Goal: Task Accomplishment & Management: Manage account settings

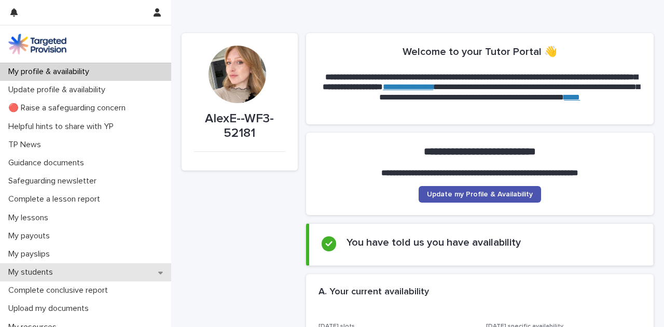
click at [54, 270] on p "My students" at bounding box center [32, 273] width 57 height 10
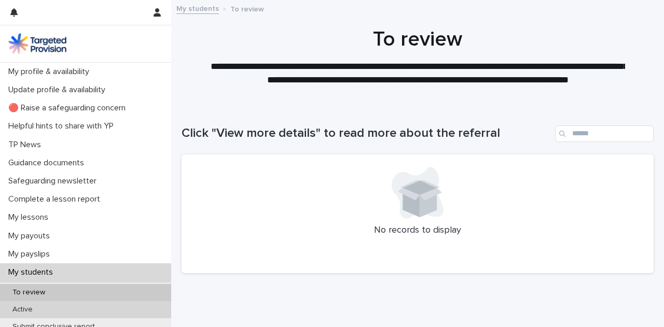
click at [80, 310] on div "Active" at bounding box center [85, 309] width 171 height 17
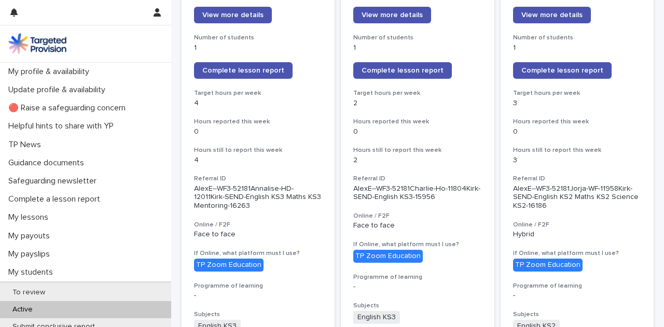
scroll to position [187, 0]
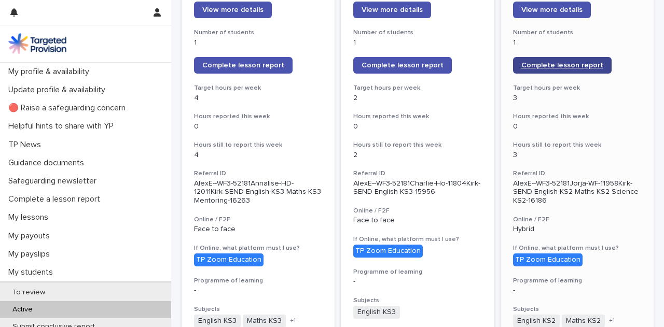
click at [588, 64] on span "Complete lesson report" at bounding box center [562, 65] width 82 height 7
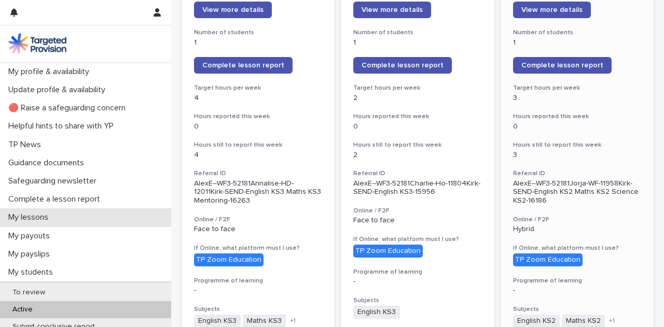
click at [43, 213] on p "My lessons" at bounding box center [30, 218] width 52 height 10
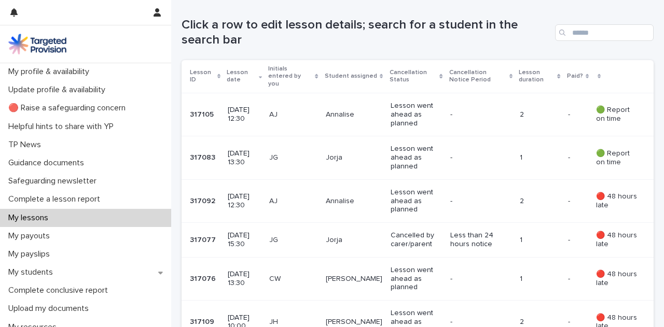
scroll to position [249, 0]
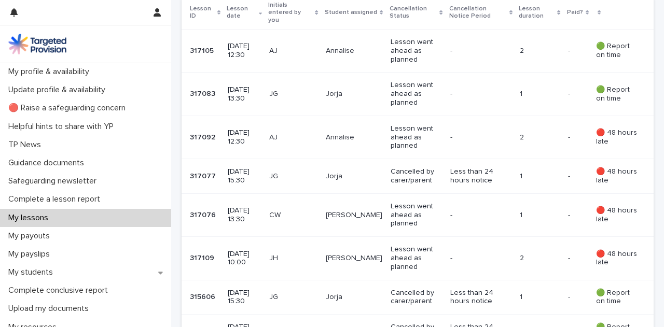
click at [364, 90] on p "Jorja" at bounding box center [354, 94] width 57 height 9
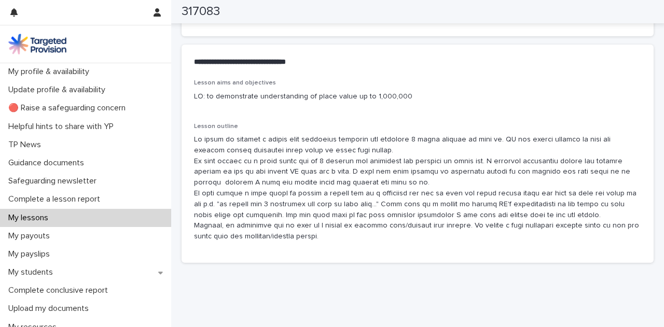
scroll to position [581, 0]
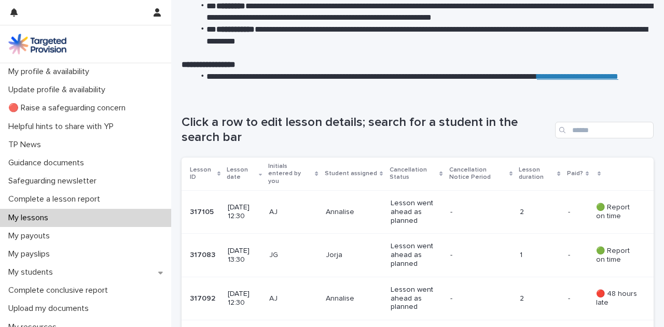
scroll to position [166, 0]
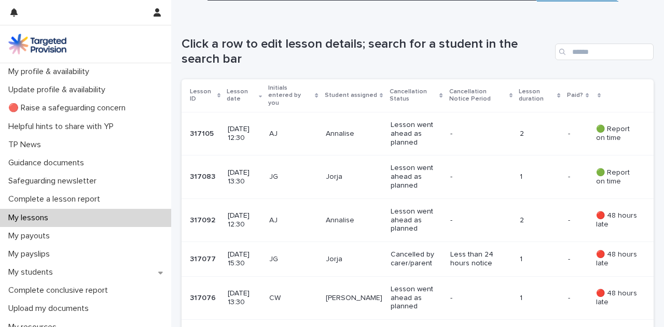
click at [297, 130] on p "AJ" at bounding box center [293, 134] width 48 height 9
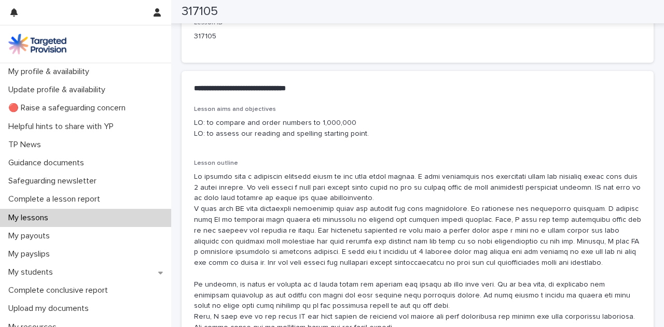
scroll to position [581, 0]
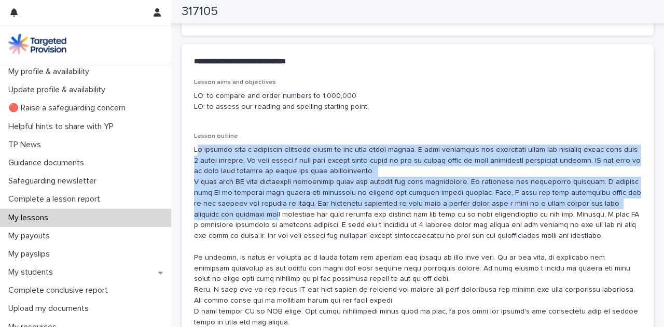
drag, startPoint x: 199, startPoint y: 148, endPoint x: 238, endPoint y: 212, distance: 74.5
click at [238, 212] on p at bounding box center [417, 269] width 447 height 248
click at [241, 172] on p at bounding box center [417, 269] width 447 height 248
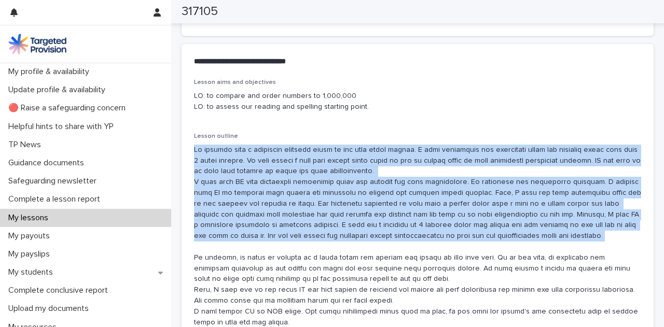
drag, startPoint x: 193, startPoint y: 148, endPoint x: 543, endPoint y: 237, distance: 361.0
click at [543, 237] on div "Lesson aims and objectives LO: to compare and order numbers to 1,000,000 LO: to…" at bounding box center [417, 246] width 472 height 334
copy p "We started with a retrieval activity based on our last maths lesson. I then int…"
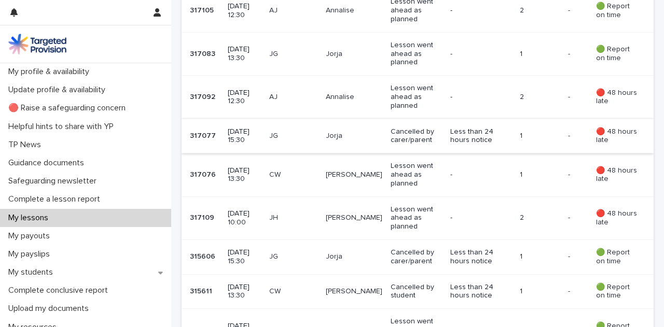
scroll to position [332, 0]
click at [386, 45] on td "Jorja" at bounding box center [353, 54] width 65 height 43
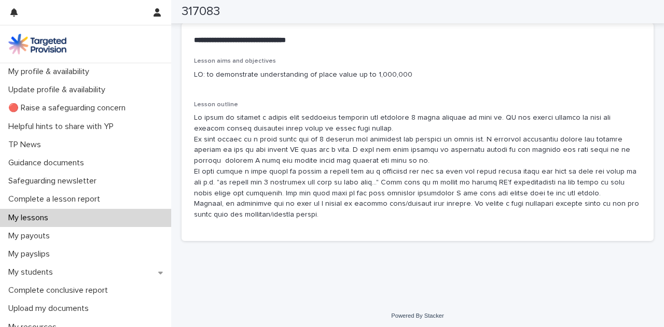
scroll to position [606, 0]
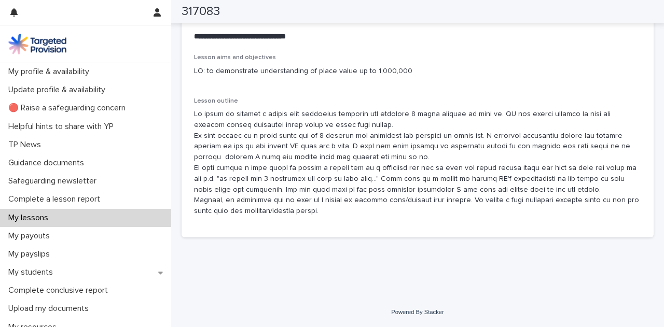
drag, startPoint x: 194, startPoint y: 116, endPoint x: 333, endPoint y: 212, distance: 169.1
click at [333, 212] on p at bounding box center [417, 163] width 447 height 108
copy p "We began by playing a number game involving strategy and ordering 2 digit numbe…"
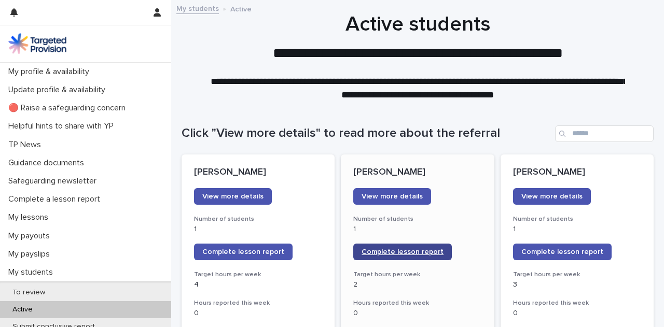
click at [379, 257] on link "Complete lesson report" at bounding box center [402, 252] width 99 height 17
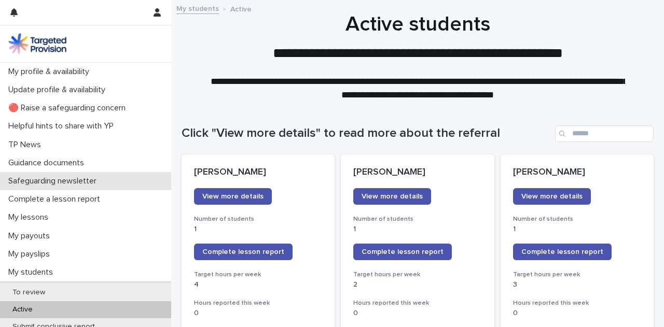
click at [2, 179] on div "Safeguarding newsletter" at bounding box center [85, 181] width 171 height 18
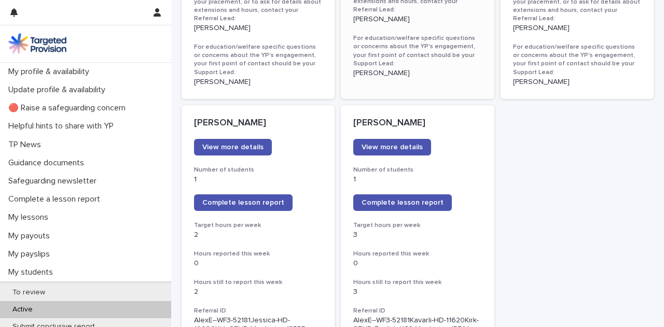
scroll to position [829, 0]
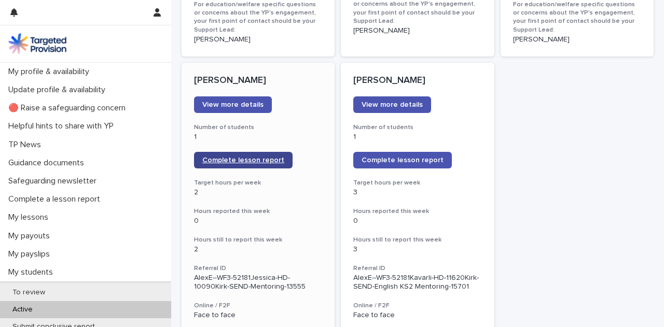
click at [265, 157] on span "Complete lesson report" at bounding box center [243, 160] width 82 height 7
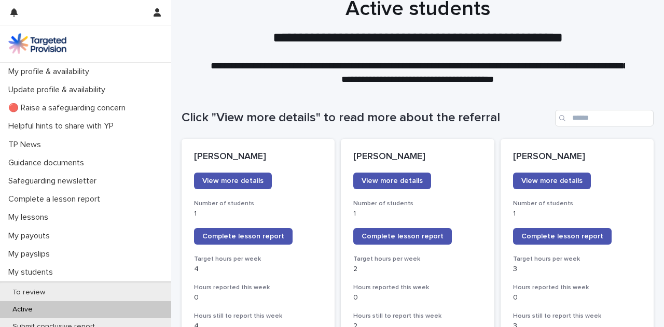
scroll to position [0, 0]
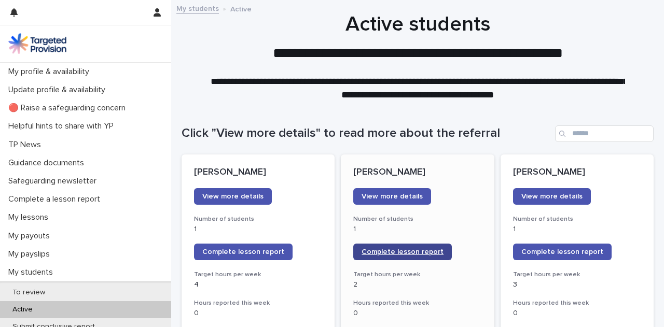
click at [392, 250] on span "Complete lesson report" at bounding box center [402, 251] width 82 height 7
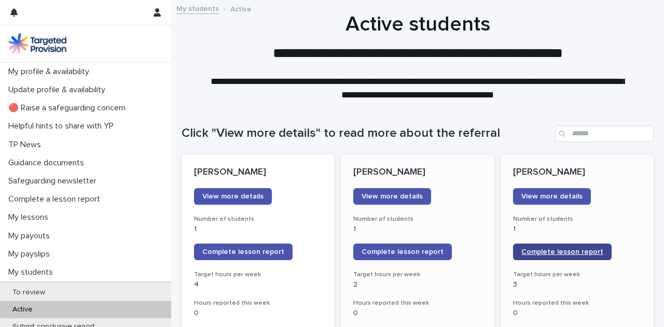
click at [531, 249] on span "Complete lesson report" at bounding box center [562, 251] width 82 height 7
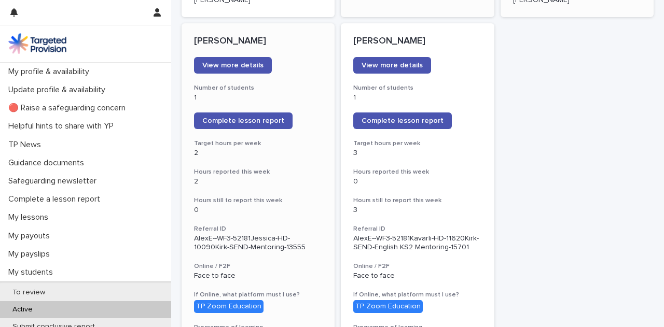
scroll to position [871, 0]
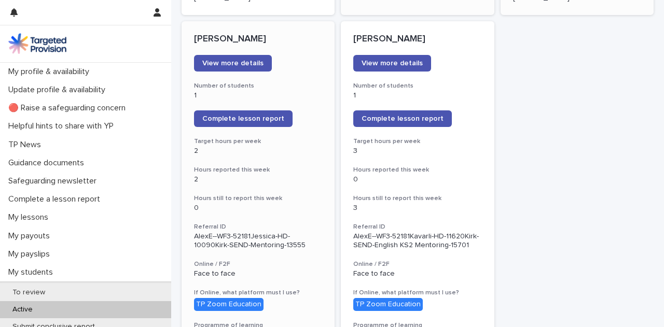
click at [376, 115] on span "Complete lesson report" at bounding box center [402, 118] width 82 height 7
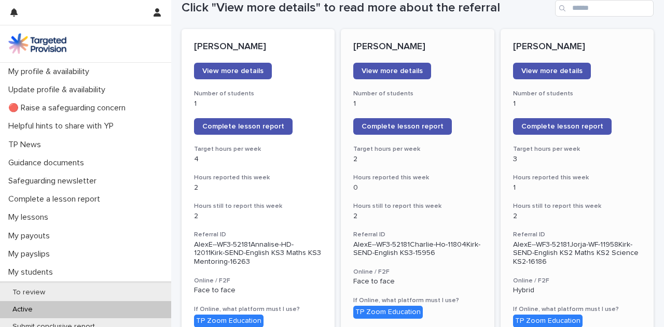
scroll to position [124, 0]
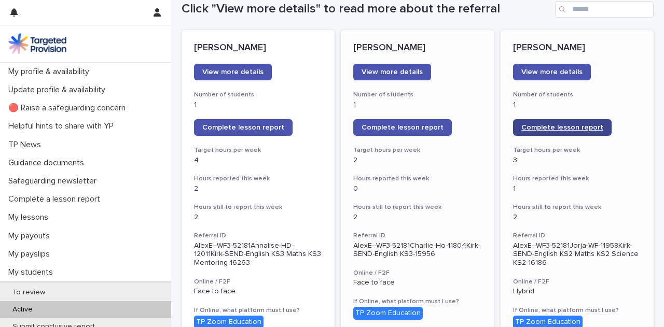
click at [579, 131] on span "Complete lesson report" at bounding box center [562, 127] width 82 height 7
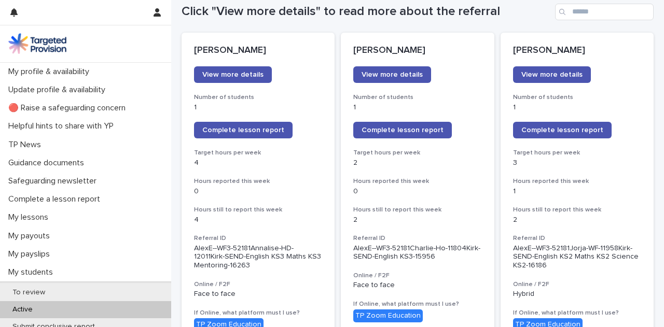
scroll to position [124, 0]
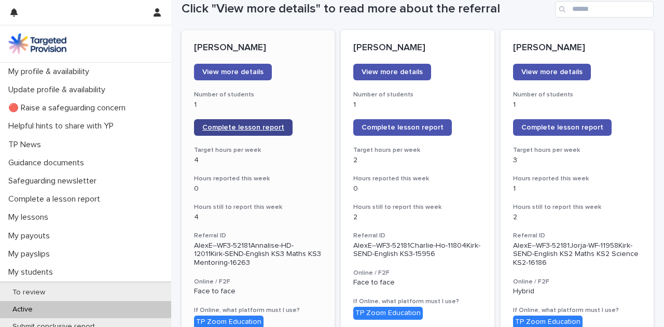
click at [258, 133] on link "Complete lesson report" at bounding box center [243, 127] width 99 height 17
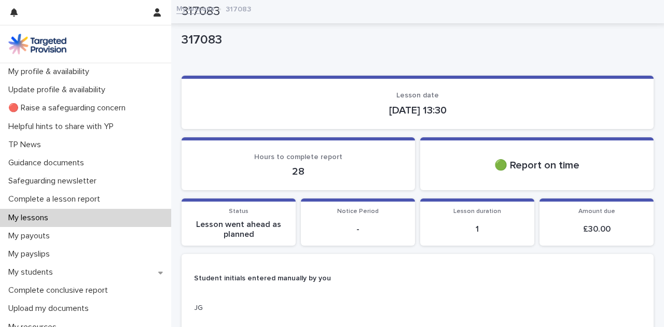
scroll to position [606, 0]
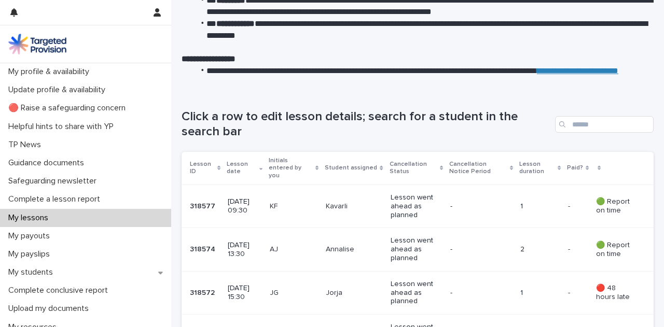
scroll to position [104, 0]
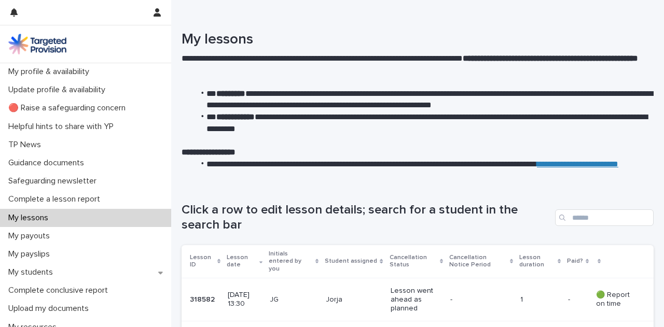
click at [311, 11] on div "**********" at bounding box center [417, 91] width 493 height 182
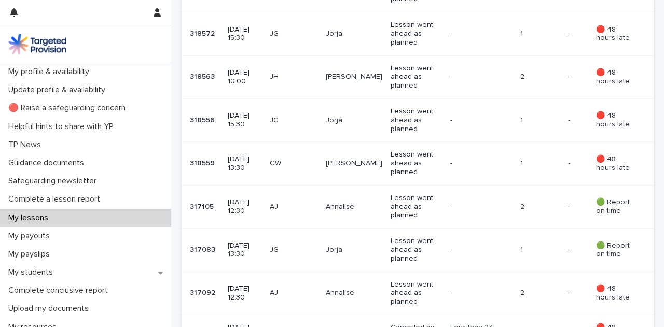
scroll to position [394, 0]
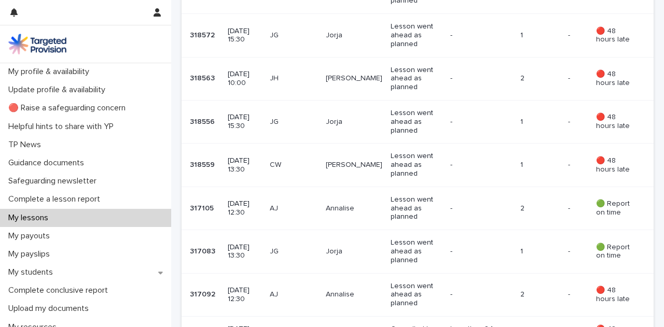
click at [403, 172] on div "Lesson went ahead as planned" at bounding box center [415, 165] width 51 height 34
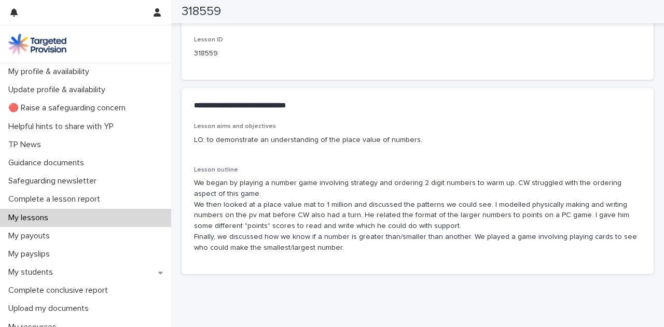
scroll to position [539, 0]
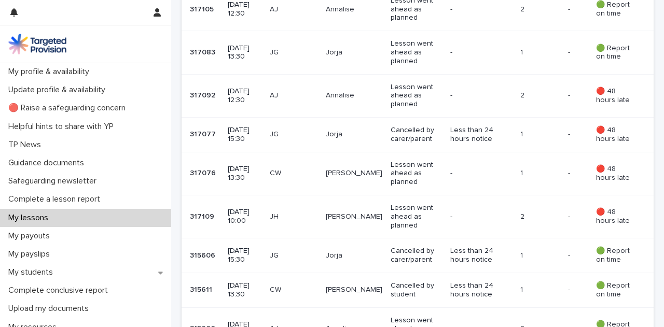
scroll to position [664, 0]
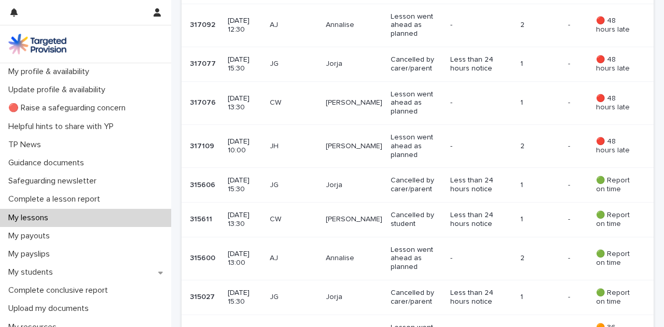
click at [384, 99] on td "[PERSON_NAME]" at bounding box center [353, 102] width 65 height 43
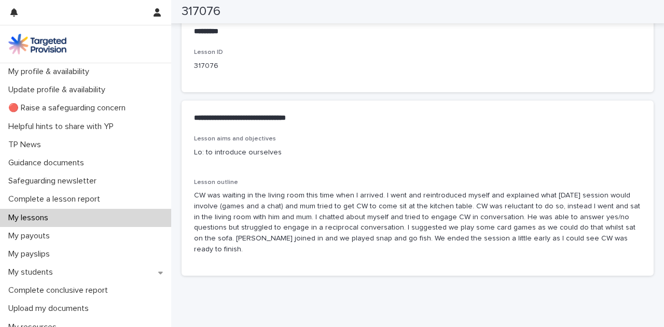
scroll to position [552, 0]
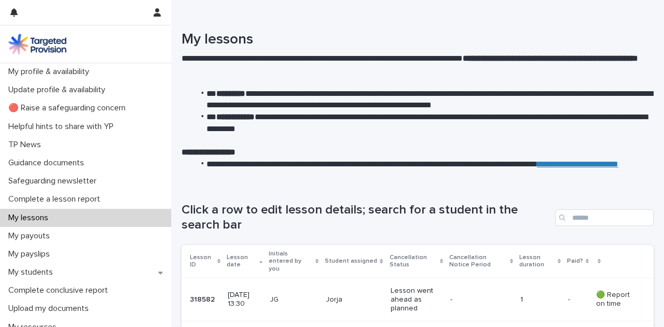
click at [370, 138] on p at bounding box center [417, 141] width 472 height 12
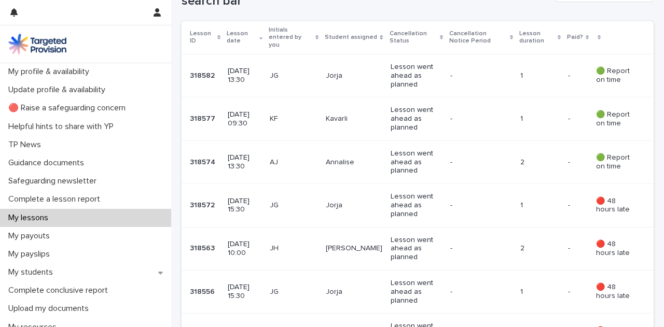
scroll to position [249, 0]
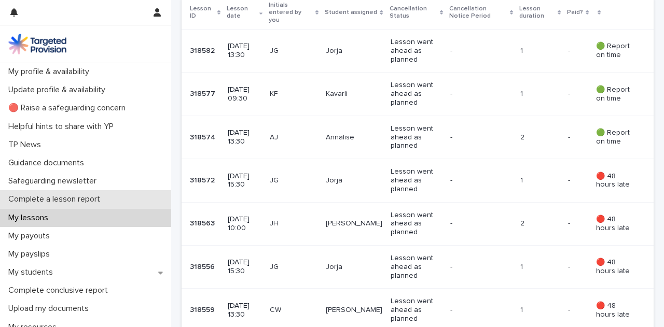
click at [125, 195] on div "Complete a lesson report" at bounding box center [85, 199] width 171 height 18
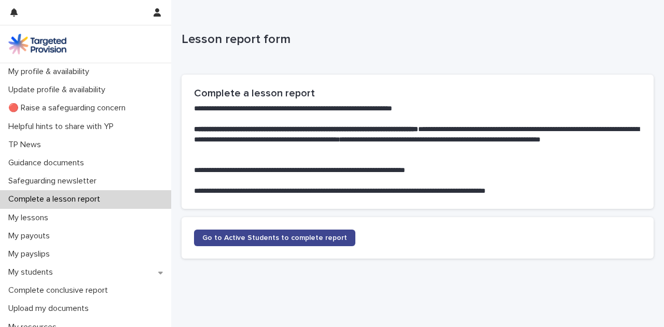
click at [226, 240] on span "Go to Active Students to complete report" at bounding box center [274, 237] width 145 height 7
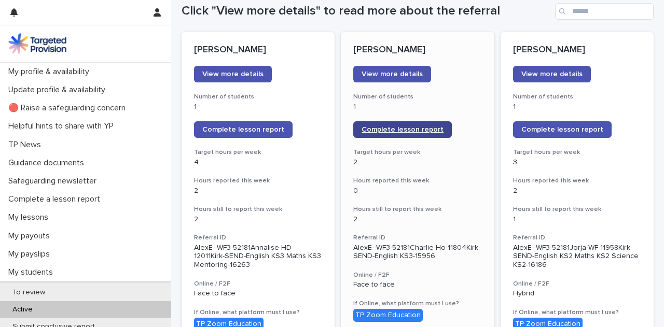
scroll to position [124, 0]
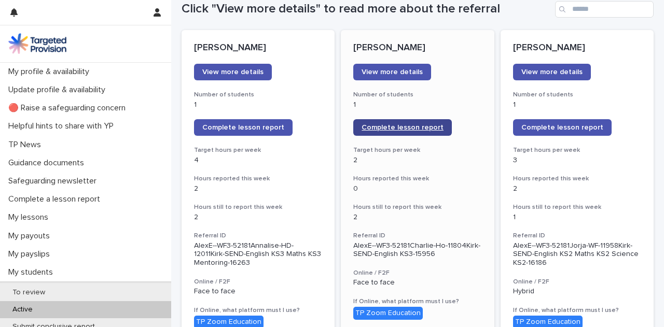
click at [424, 128] on span "Complete lesson report" at bounding box center [402, 127] width 82 height 7
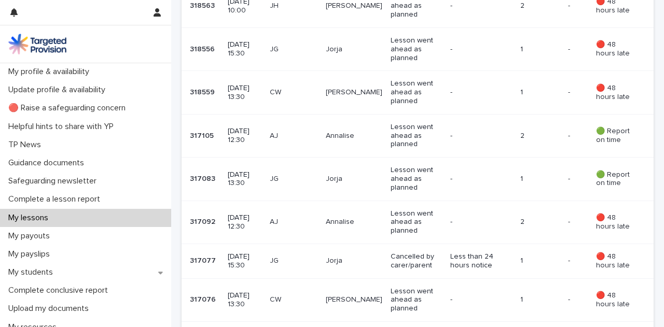
scroll to position [477, 0]
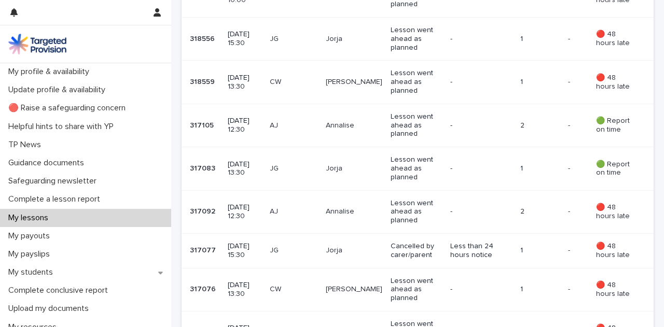
click at [516, 268] on td "1" at bounding box center [540, 289] width 48 height 43
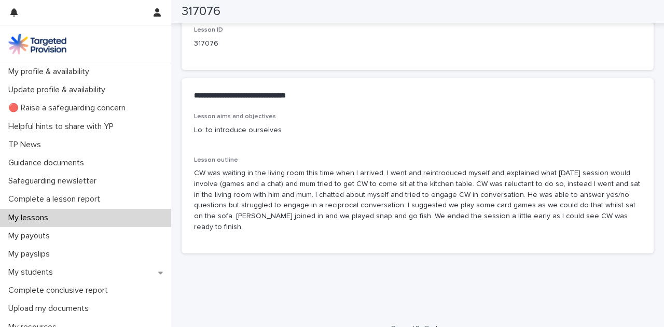
scroll to position [552, 0]
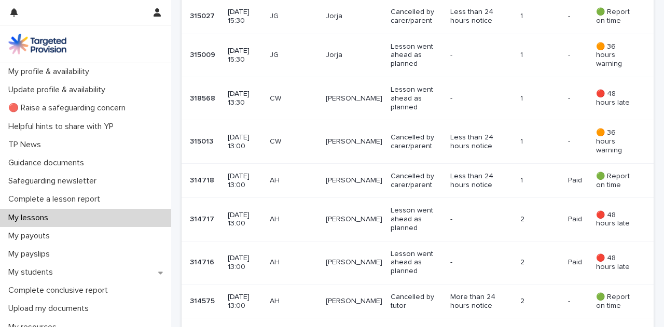
scroll to position [954, 0]
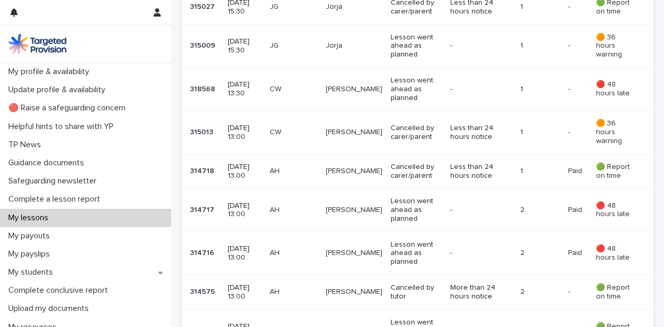
click at [287, 85] on p "CW" at bounding box center [294, 89] width 48 height 9
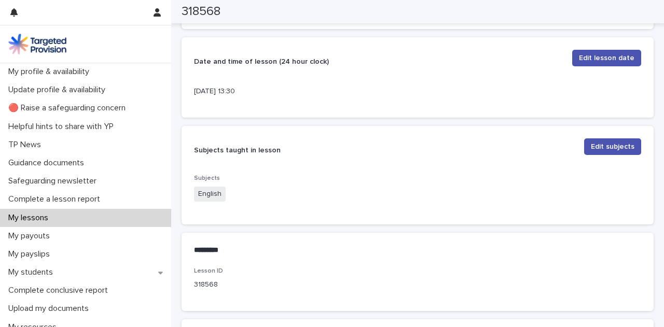
scroll to position [249, 0]
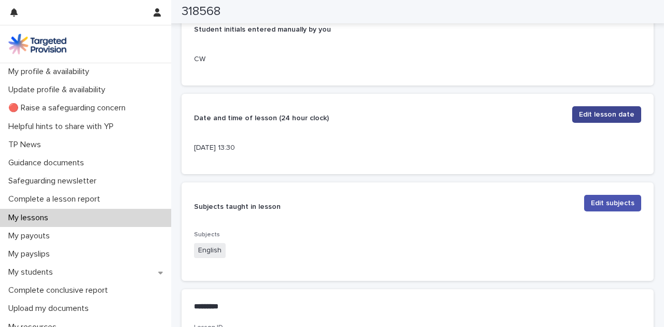
click at [636, 115] on button "Edit lesson date" at bounding box center [606, 114] width 69 height 17
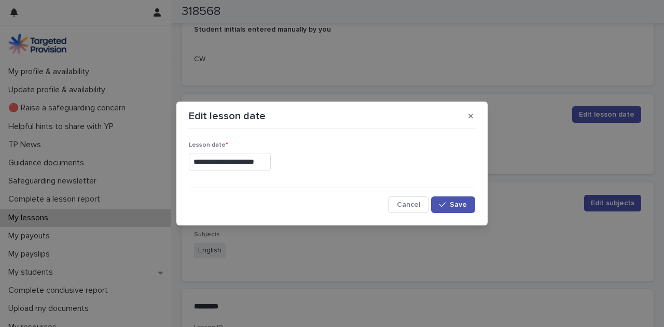
click at [216, 166] on input "**********" at bounding box center [230, 162] width 82 height 18
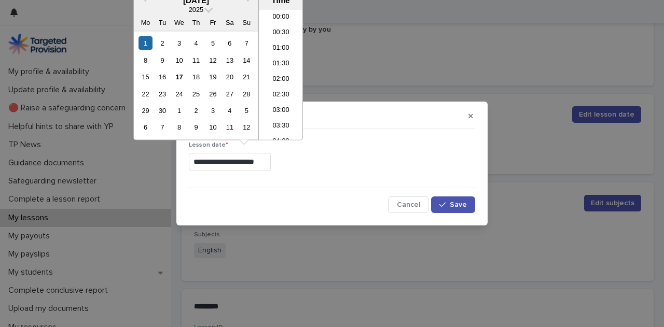
scroll to position [362, 0]
click at [146, 76] on div "15" at bounding box center [145, 77] width 14 height 14
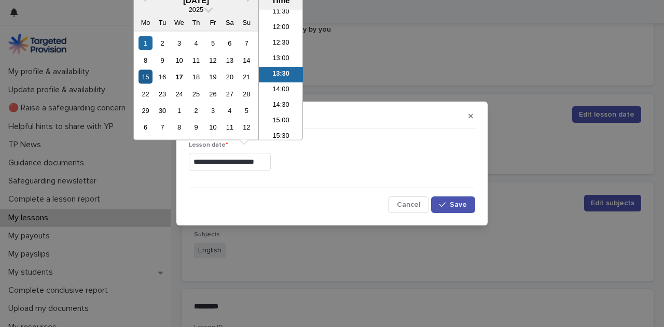
type input "**********"
click at [451, 212] on button "Save" at bounding box center [453, 204] width 44 height 17
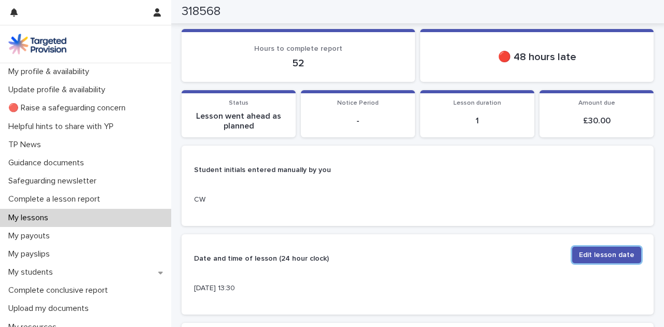
scroll to position [104, 0]
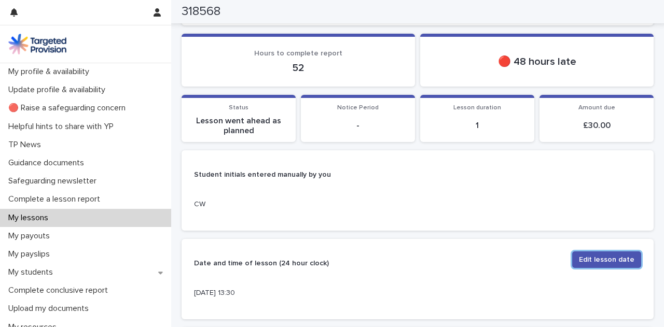
click at [99, 219] on div "My lessons" at bounding box center [85, 218] width 171 height 18
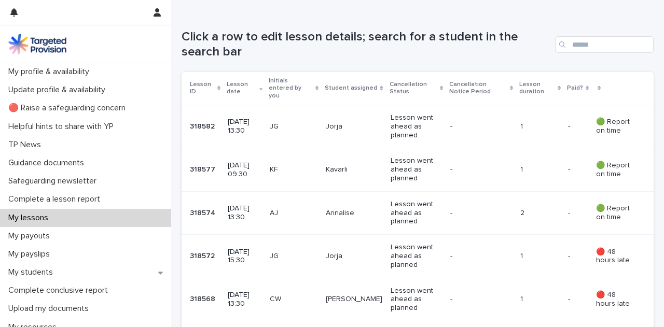
scroll to position [145, 0]
